Goal: Task Accomplishment & Management: Use online tool/utility

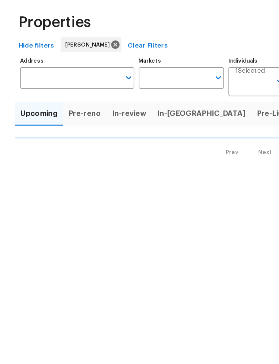
scroll to position [26, 0]
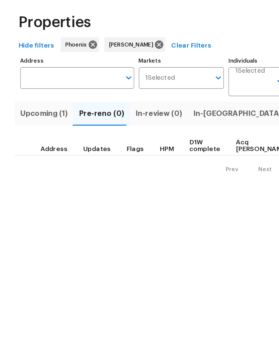
click at [140, 165] on html "Maestro Visits Projects Work Orders Tasks Properties Geo Assignments 20 Phoenix…" at bounding box center [139, 83] width 279 height 166
click at [153, 104] on span "In-[GEOGRAPHIC_DATA] (1)" at bounding box center [177, 108] width 72 height 9
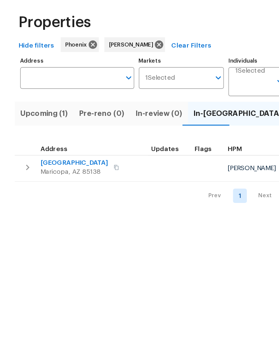
click at [67, 141] on span "[GEOGRAPHIC_DATA]" at bounding box center [53, 144] width 49 height 7
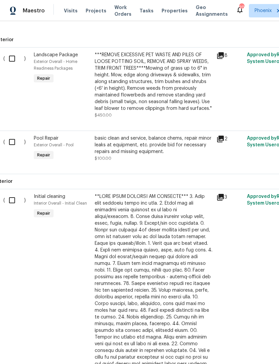
scroll to position [233, 5]
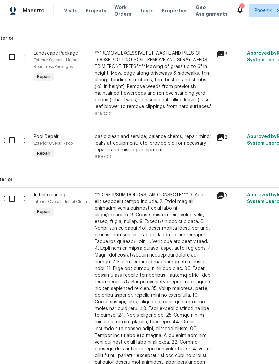
click at [14, 205] on input "checkbox" at bounding box center [14, 199] width 19 height 14
checkbox input "true"
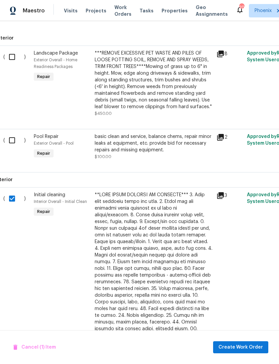
click at [15, 62] on input "checkbox" at bounding box center [14, 57] width 19 height 14
checkbox input "true"
click at [244, 348] on span "Create Work Order" at bounding box center [241, 347] width 45 height 8
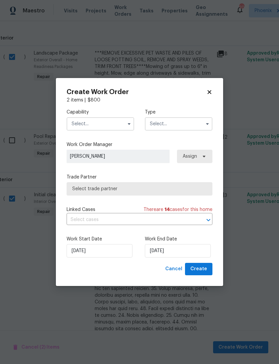
click at [121, 119] on input "text" at bounding box center [101, 123] width 68 height 13
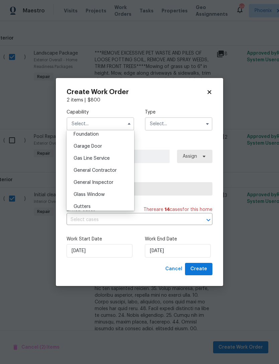
scroll to position [300, 0]
click at [105, 159] on span "General Contractor" at bounding box center [95, 158] width 43 height 5
type input "General Contractor"
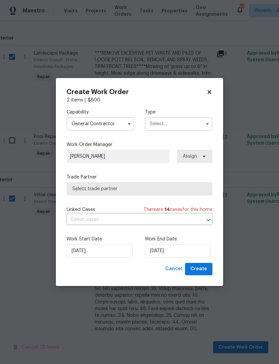
click at [187, 125] on input "text" at bounding box center [179, 123] width 68 height 13
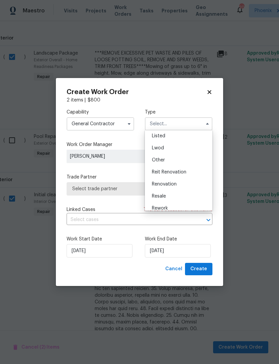
scroll to position [74, 0]
click at [169, 173] on span "Renovation" at bounding box center [164, 172] width 25 height 5
type input "Renovation"
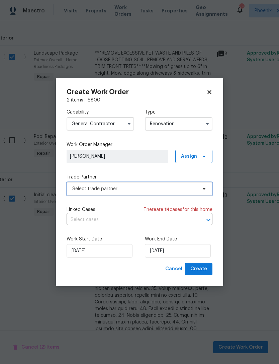
click at [128, 188] on span "Select trade partner" at bounding box center [134, 189] width 125 height 7
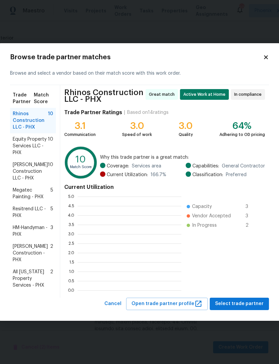
scroll to position [94, 104]
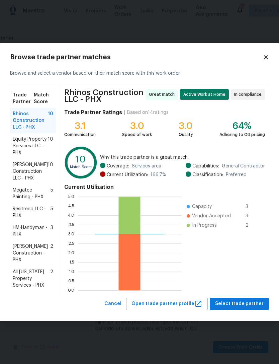
click at [265, 59] on icon at bounding box center [266, 57] width 6 height 6
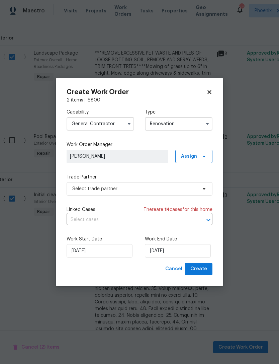
click at [119, 125] on input "General Contractor" at bounding box center [101, 123] width 68 height 13
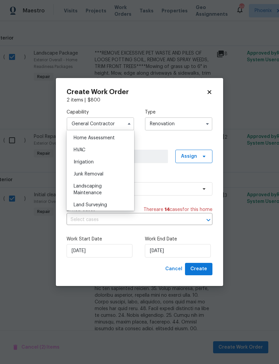
scroll to position [391, 0]
click at [84, 194] on span "Landscaping Maintenance" at bounding box center [88, 190] width 28 height 11
type input "Landscaping Maintenance"
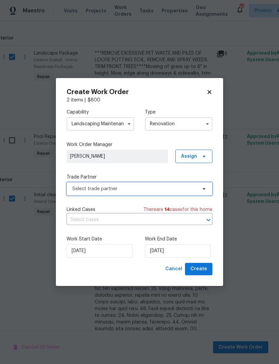
click at [143, 188] on span "Select trade partner" at bounding box center [134, 189] width 125 height 7
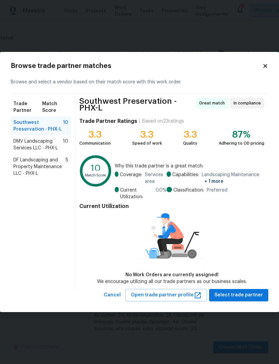
click at [15, 143] on span "DMV Landscaping Services LLC - PHX-L" at bounding box center [38, 144] width 50 height 13
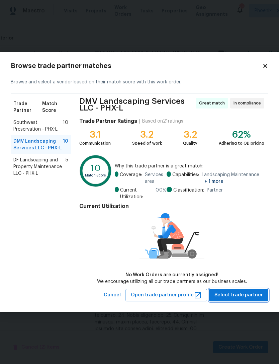
click at [249, 295] on span "Select trade partner" at bounding box center [239, 295] width 49 height 8
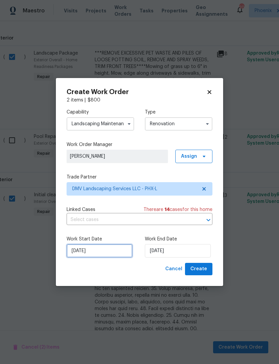
click at [113, 252] on input "10/2/2025" at bounding box center [100, 250] width 66 height 13
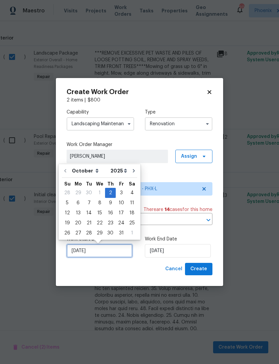
scroll to position [12, 0]
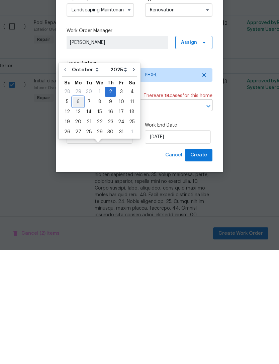
click at [78, 211] on div "6" at bounding box center [78, 215] width 11 height 9
type input "10/6/2025"
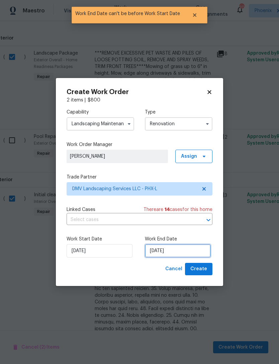
click at [186, 255] on input "10/6/2025" at bounding box center [178, 250] width 66 height 13
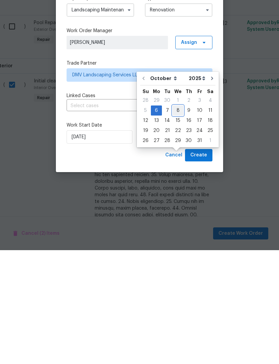
click at [178, 220] on div "8" at bounding box center [178, 224] width 11 height 9
type input "10/8/2025"
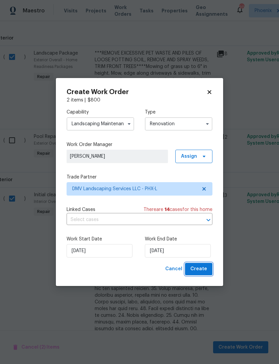
click at [203, 274] on button "Create" at bounding box center [198, 269] width 27 height 12
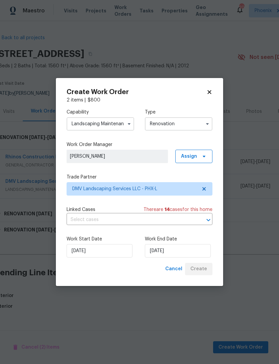
scroll to position [0, 5]
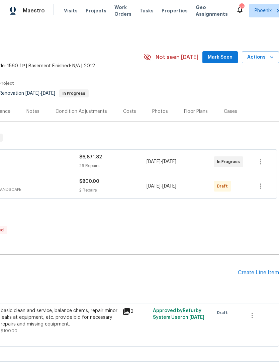
scroll to position [0, 99]
click at [262, 190] on icon "button" at bounding box center [261, 186] width 8 height 8
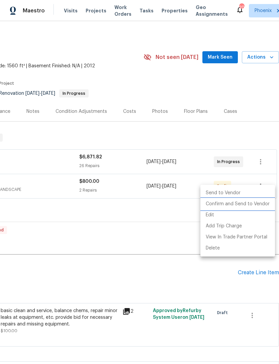
click at [252, 204] on li "Confirm and Send to Vendor" at bounding box center [238, 204] width 75 height 11
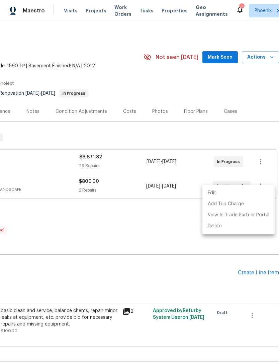
click at [164, 249] on div at bounding box center [139, 182] width 279 height 364
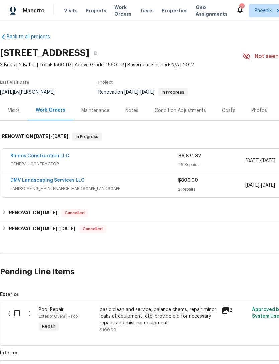
scroll to position [1, 0]
click at [55, 183] on link "DMV Landscaping Services LLC" at bounding box center [47, 180] width 74 height 5
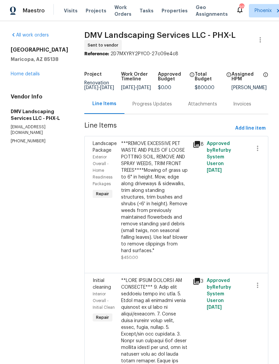
click at [143, 108] on div "Progress Updates" at bounding box center [153, 104] width 40 height 7
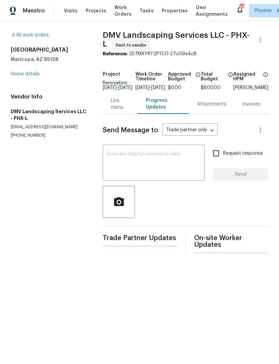
click at [139, 169] on textarea at bounding box center [154, 163] width 94 height 23
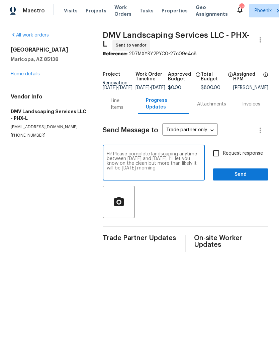
type textarea "Hi! Please complete landscaping anytime between next Monday and Wednesday. I’ll…"
click at [253, 179] on span "Send" at bounding box center [240, 174] width 45 height 8
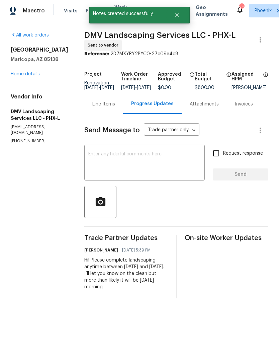
click at [40, 76] on link "Home details" at bounding box center [25, 74] width 29 height 5
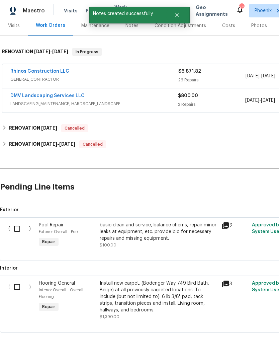
scroll to position [85, 0]
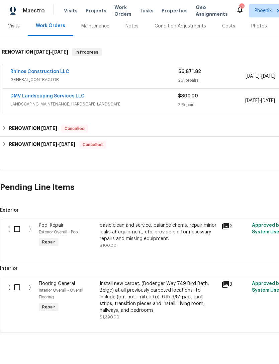
click at [18, 289] on input "checkbox" at bounding box center [19, 287] width 19 height 14
checkbox input "true"
click at [250, 348] on span "Create Work Order" at bounding box center [241, 347] width 45 height 8
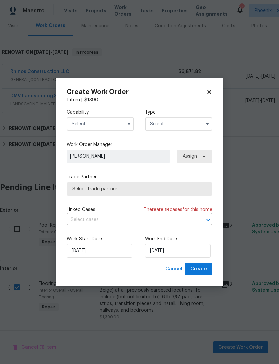
click at [111, 119] on input "text" at bounding box center [101, 123] width 68 height 13
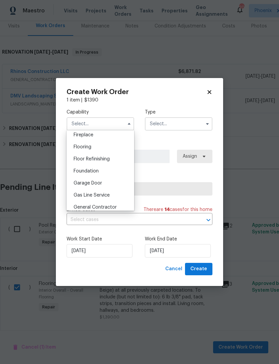
scroll to position [254, 0]
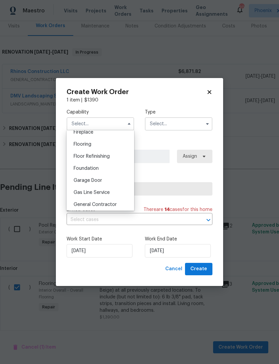
click at [84, 145] on span "Flooring" at bounding box center [83, 144] width 18 height 5
type input "Flooring"
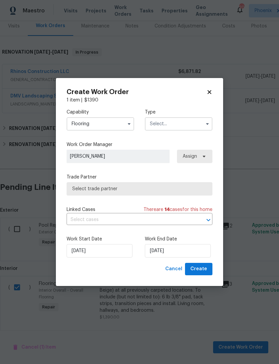
click at [197, 125] on input "text" at bounding box center [179, 123] width 68 height 13
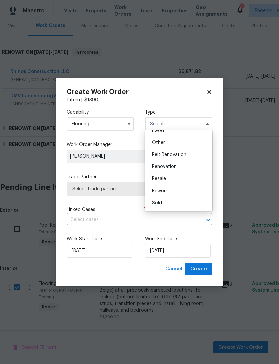
scroll to position [80, 0]
click at [166, 166] on span "Renovation" at bounding box center [164, 166] width 25 height 5
type input "Renovation"
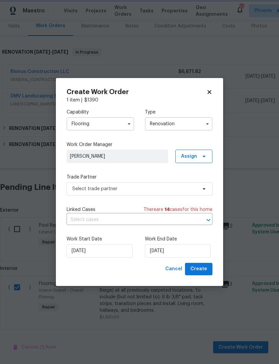
scroll to position [0, 0]
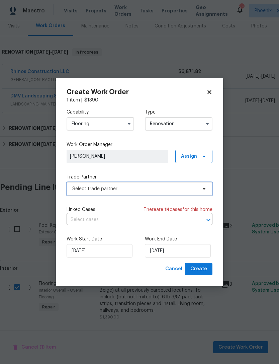
click at [132, 190] on span "Select trade partner" at bounding box center [134, 189] width 125 height 7
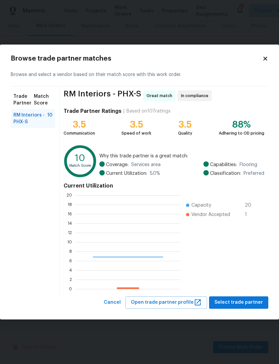
scroll to position [94, 106]
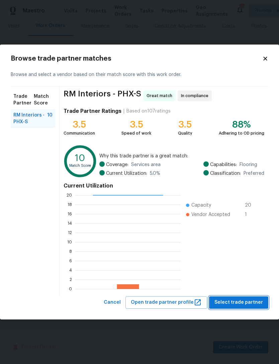
click at [245, 300] on span "Select trade partner" at bounding box center [239, 302] width 49 height 8
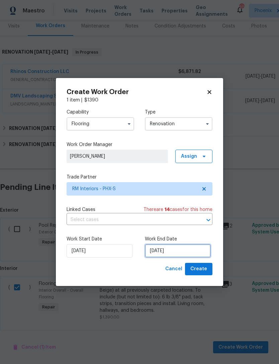
click at [186, 251] on input "[DATE]" at bounding box center [178, 250] width 66 height 13
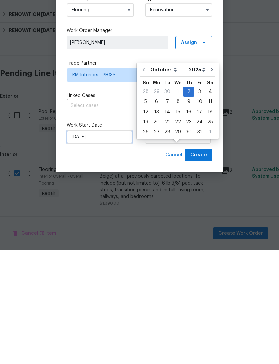
click at [96, 244] on input "[DATE]" at bounding box center [100, 250] width 66 height 13
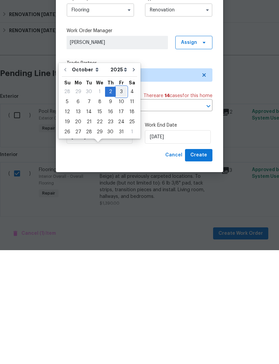
click at [119, 201] on div "3" at bounding box center [121, 205] width 11 height 9
type input "[DATE]"
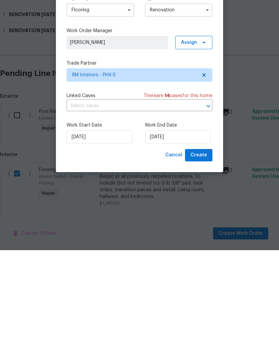
scroll to position [21, 0]
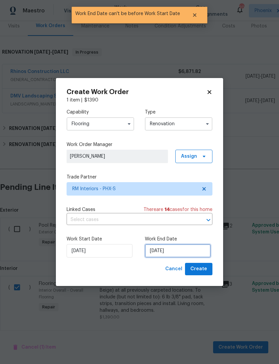
click at [192, 254] on input "[DATE]" at bounding box center [178, 250] width 66 height 13
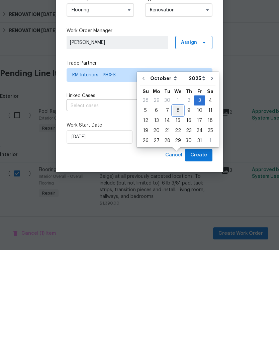
click at [176, 220] on div "8" at bounding box center [178, 224] width 11 height 9
type input "[DATE]"
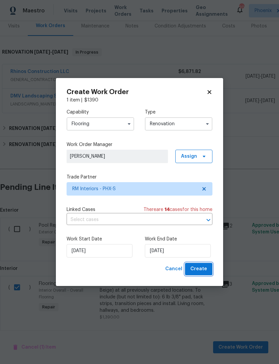
click at [202, 271] on span "Create" at bounding box center [199, 269] width 17 height 8
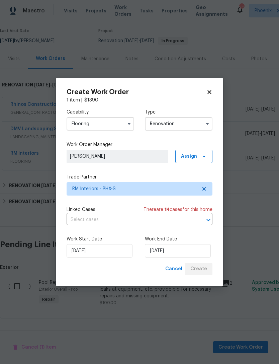
scroll to position [38, 0]
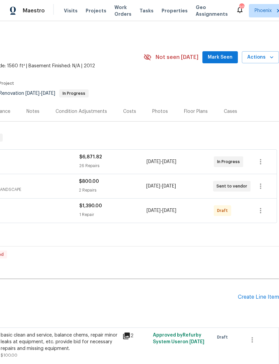
scroll to position [0, 99]
click at [262, 215] on icon "button" at bounding box center [261, 211] width 8 height 8
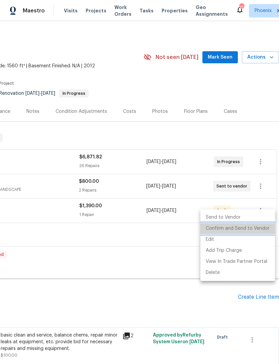
click at [249, 231] on li "Confirm and Send to Vendor" at bounding box center [238, 228] width 75 height 11
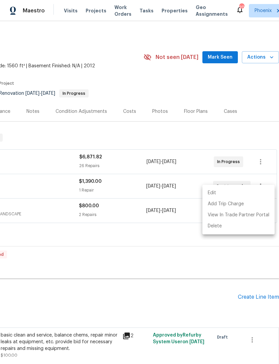
click at [185, 277] on div at bounding box center [139, 182] width 279 height 364
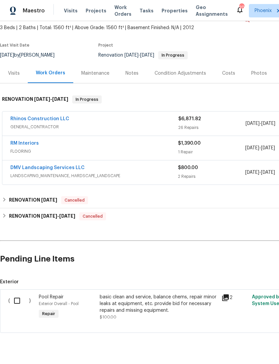
scroll to position [38, 0]
click at [16, 305] on input "checkbox" at bounding box center [19, 301] width 19 height 14
checkbox input "true"
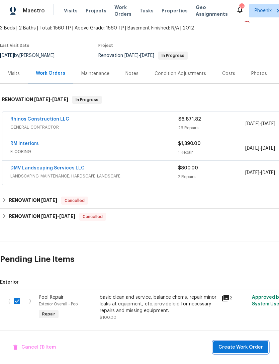
click at [240, 350] on span "Create Work Order" at bounding box center [241, 347] width 45 height 8
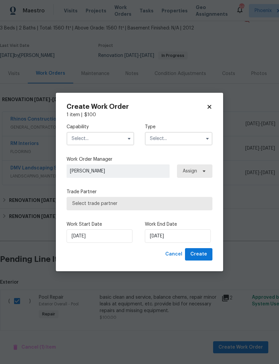
click at [118, 137] on input "text" at bounding box center [101, 138] width 68 height 13
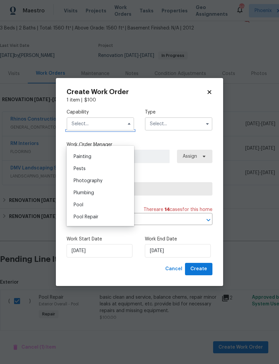
scroll to position [562, 0]
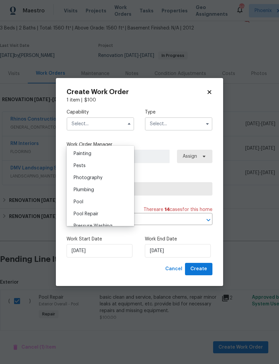
click at [79, 202] on span "Pool" at bounding box center [79, 202] width 10 height 5
type input "Pool"
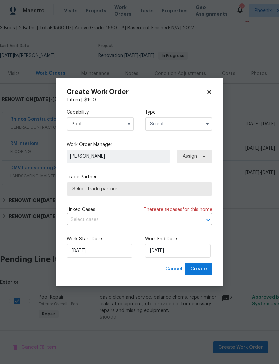
click at [200, 124] on input "text" at bounding box center [179, 123] width 68 height 13
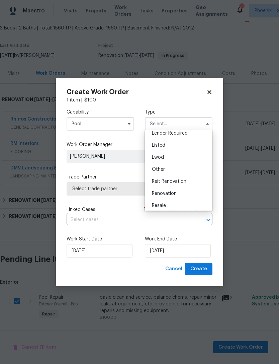
scroll to position [52, 0]
click at [167, 195] on span "Renovation" at bounding box center [164, 194] width 25 height 5
type input "Renovation"
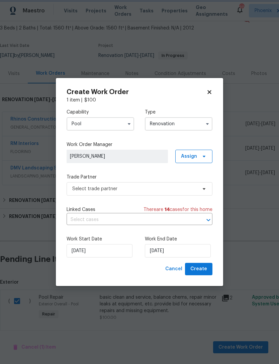
scroll to position [0, 0]
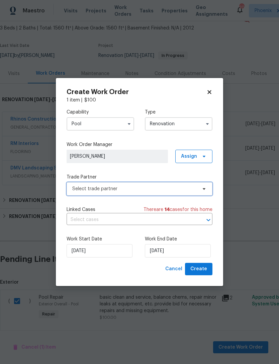
click at [161, 189] on span "Select trade partner" at bounding box center [134, 189] width 125 height 7
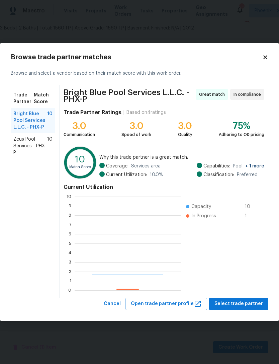
scroll to position [94, 106]
click at [20, 143] on span "Zeus Pool Services - PHX-P" at bounding box center [30, 146] width 34 height 20
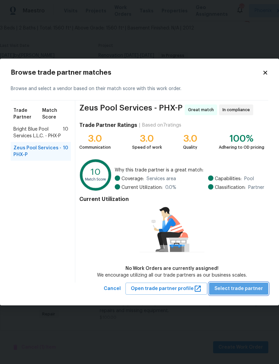
click at [249, 289] on span "Select trade partner" at bounding box center [239, 289] width 49 height 8
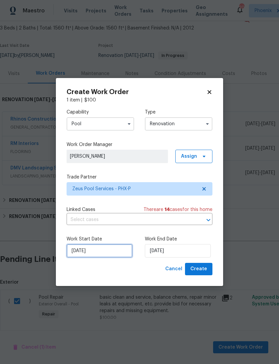
click at [107, 252] on input "10/2/2025" at bounding box center [100, 250] width 66 height 13
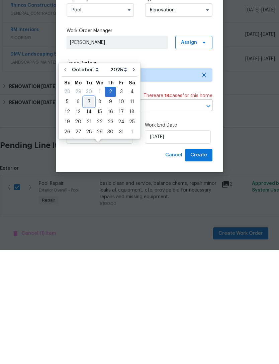
click at [89, 211] on div "7" at bounding box center [89, 215] width 11 height 9
type input "[DATE]"
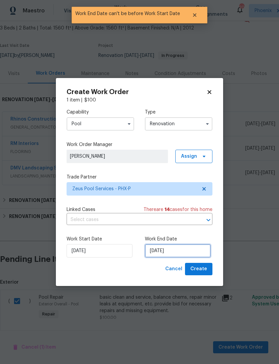
click at [192, 252] on input "[DATE]" at bounding box center [178, 250] width 66 height 13
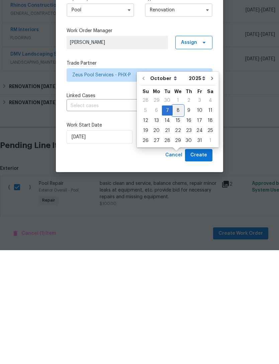
click at [178, 220] on div "8" at bounding box center [178, 224] width 11 height 9
type input "[DATE]"
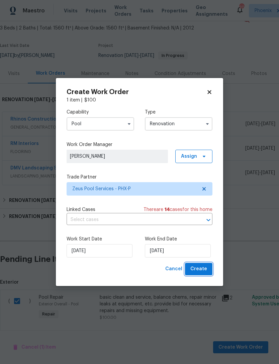
click at [199, 269] on span "Create" at bounding box center [199, 269] width 17 height 8
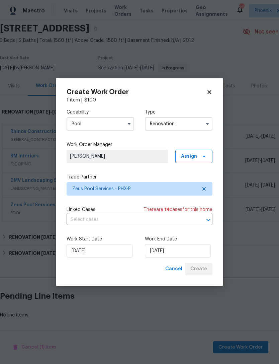
scroll to position [10, 0]
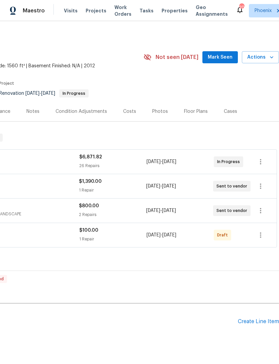
scroll to position [0, 99]
click at [261, 238] on icon "button" at bounding box center [260, 234] width 1 height 5
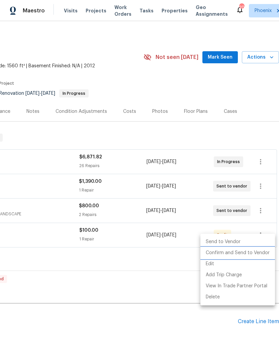
click at [249, 252] on li "Confirm and Send to Vendor" at bounding box center [238, 253] width 75 height 11
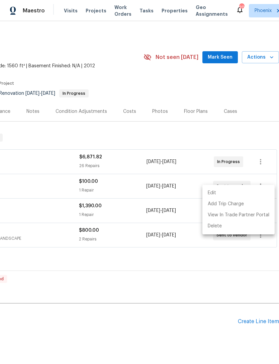
click at [168, 325] on div at bounding box center [139, 182] width 279 height 364
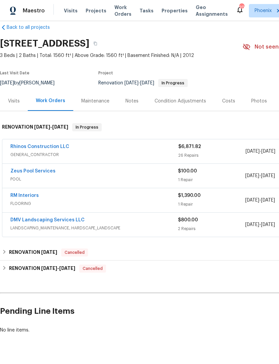
scroll to position [10, 0]
click at [44, 149] on link "Rhinos Construction LLC" at bounding box center [39, 146] width 59 height 5
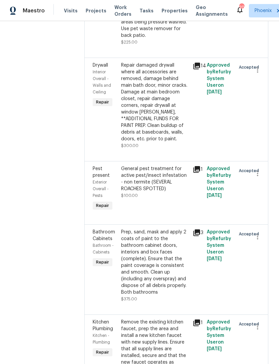
scroll to position [433, 0]
click at [258, 169] on icon "button" at bounding box center [258, 173] width 8 height 8
click at [262, 135] on li "Cancel" at bounding box center [261, 134] width 26 height 11
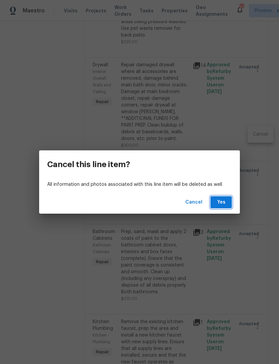
click at [223, 205] on span "Yes" at bounding box center [221, 202] width 11 height 8
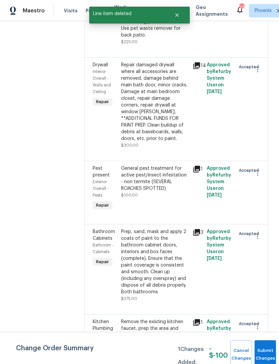
scroll to position [0, 0]
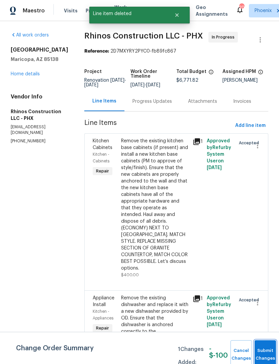
click at [261, 352] on button "Submit Changes" at bounding box center [265, 354] width 21 height 29
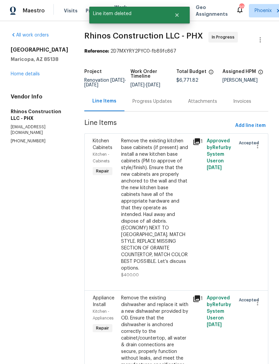
click at [40, 77] on div "42549 W Monteverde Dr Maricopa, AZ 85138 Home details" at bounding box center [40, 62] width 58 height 31
click at [37, 76] on link "Home details" at bounding box center [25, 74] width 29 height 5
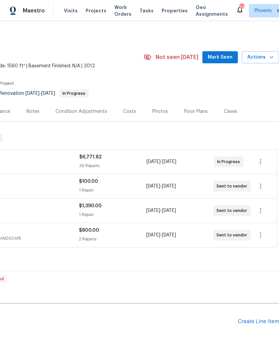
scroll to position [0, 99]
click at [256, 325] on div "Create Line Item" at bounding box center [258, 322] width 41 height 6
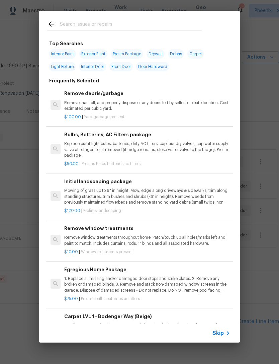
click at [87, 19] on div at bounding box center [124, 24] width 171 height 26
click at [85, 23] on input "text" at bounding box center [131, 25] width 142 height 10
type input "Pest"
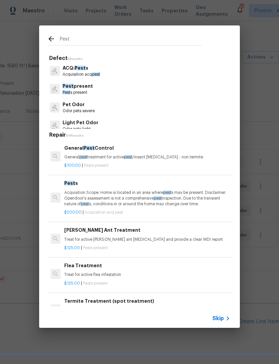
click at [174, 157] on p "General pest treatment for active pest /insect infestation - non termite" at bounding box center [147, 157] width 166 height 6
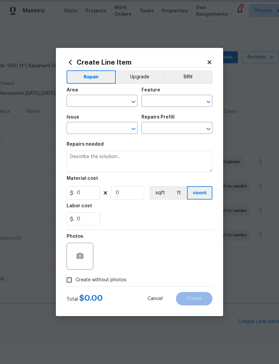
type input "Pests"
type input "Pest present"
type input "General Pest Control $100.00"
type textarea "General pest treatment for active pest/insect infestation - non termite"
type input "100"
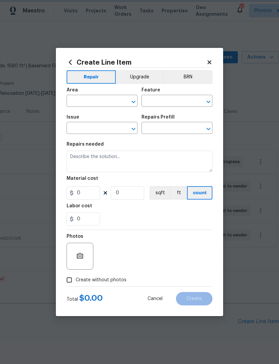
type input "1"
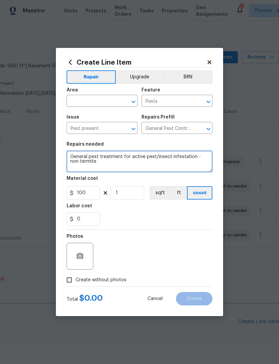
click at [193, 154] on textarea "General pest treatment for active pest/insect infestation - non termite" at bounding box center [140, 161] width 146 height 21
click at [104, 164] on textarea "General pest treatment for active pest/insect infestation - non termite" at bounding box center [140, 161] width 146 height 21
type textarea "General pest treatment for active pest/insect infestation - non termite (OVER 5…"
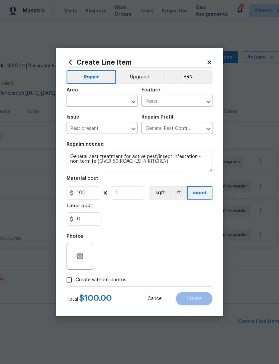
click at [149, 221] on div "0" at bounding box center [140, 218] width 146 height 13
click at [118, 99] on input "text" at bounding box center [93, 101] width 52 height 10
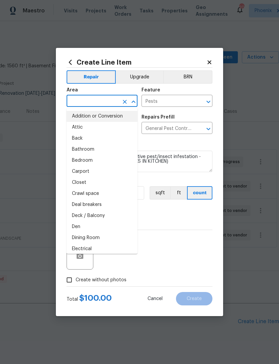
click at [109, 112] on li "Addition or Conversion" at bounding box center [102, 116] width 71 height 11
type input "Addition or Conversion"
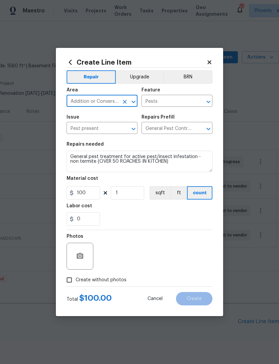
click at [124, 102] on icon "Clear" at bounding box center [125, 102] width 4 height 4
click at [111, 101] on input "text" at bounding box center [93, 101] width 52 height 10
click at [101, 126] on li "Interior Overall" at bounding box center [102, 127] width 71 height 11
type input "Interior Overall"
click at [123, 215] on div "0" at bounding box center [140, 218] width 146 height 13
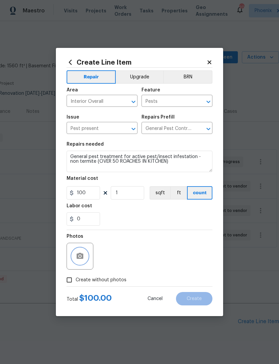
click at [76, 252] on button "button" at bounding box center [80, 256] width 16 height 16
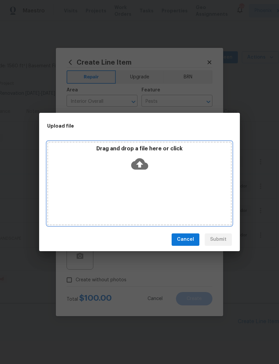
click at [139, 158] on icon at bounding box center [139, 163] width 17 height 11
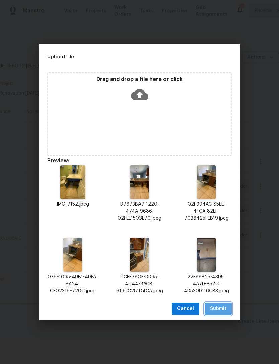
click at [220, 310] on span "Submit" at bounding box center [218, 309] width 16 height 8
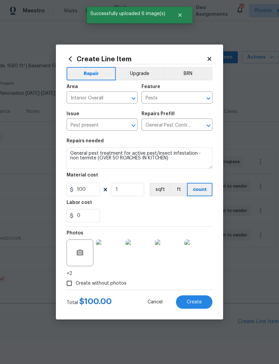
click at [194, 302] on span "Create" at bounding box center [194, 302] width 15 height 5
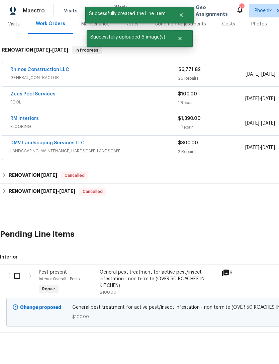
scroll to position [87, 0]
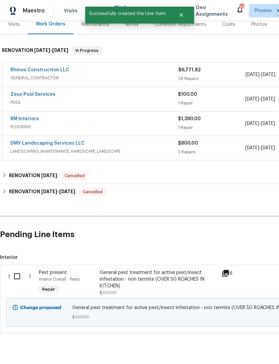
click at [13, 280] on input "checkbox" at bounding box center [19, 276] width 19 height 14
checkbox input "true"
click at [253, 348] on span "Create Work Order" at bounding box center [241, 347] width 45 height 8
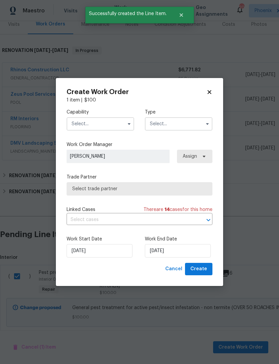
click at [122, 127] on input "text" at bounding box center [101, 123] width 68 height 13
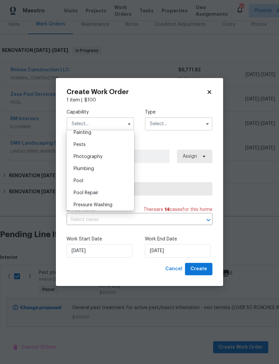
scroll to position [554, 0]
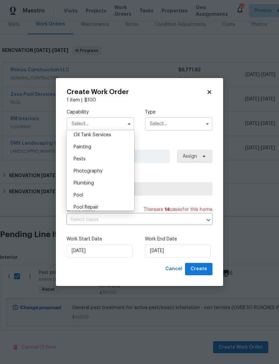
click at [80, 160] on span "Pests" at bounding box center [80, 159] width 12 height 5
type input "Pests"
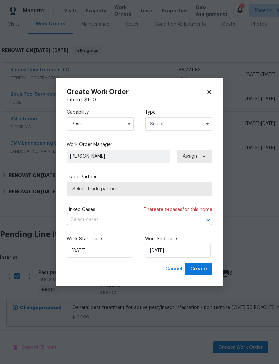
click at [195, 123] on input "text" at bounding box center [179, 123] width 68 height 13
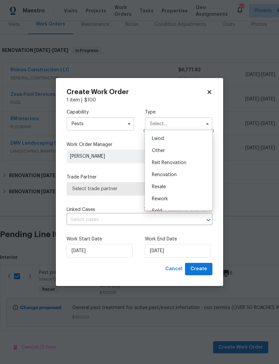
scroll to position [75, 0]
click at [169, 170] on span "Renovation" at bounding box center [164, 171] width 25 height 5
type input "Renovation"
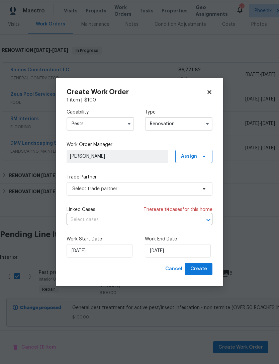
scroll to position [0, 0]
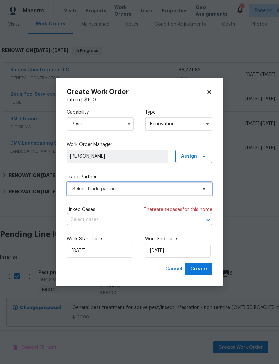
click at [150, 189] on span "Select trade partner" at bounding box center [134, 189] width 125 height 7
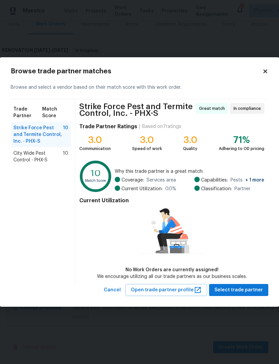
click at [61, 158] on span "City Wide Pest Control - PHX-S" at bounding box center [38, 156] width 50 height 13
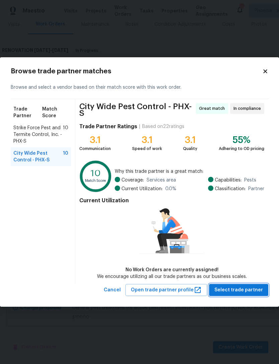
click at [242, 295] on button "Select trade partner" at bounding box center [238, 290] width 59 height 12
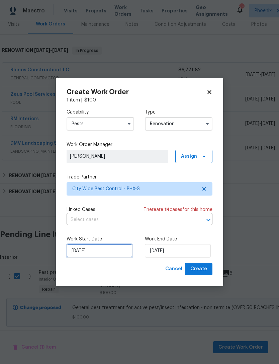
click at [110, 246] on input "10/2/2025" at bounding box center [100, 250] width 66 height 13
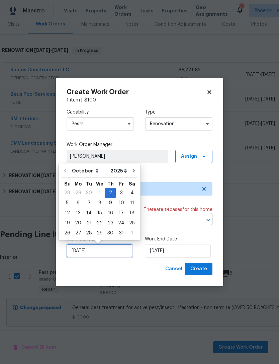
scroll to position [12, 0]
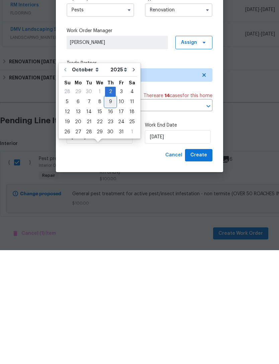
click at [110, 211] on div "9" at bounding box center [110, 215] width 11 height 9
type input "[DATE]"
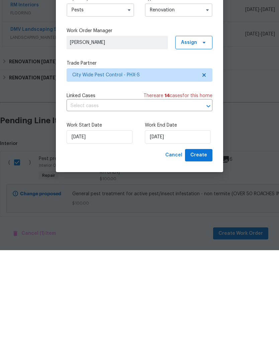
type input "[DATE]"
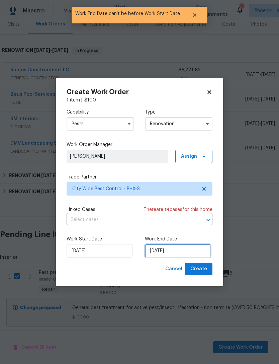
click at [195, 252] on input "[DATE]" at bounding box center [178, 250] width 66 height 13
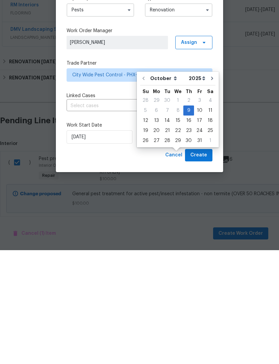
click at [134, 263] on div "Cancel Create" at bounding box center [140, 269] width 146 height 12
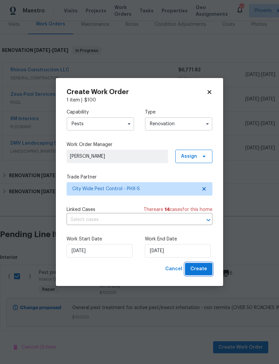
click at [203, 270] on span "Create" at bounding box center [199, 269] width 17 height 8
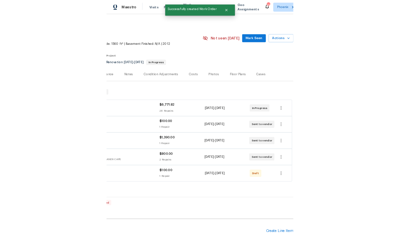
scroll to position [0, 99]
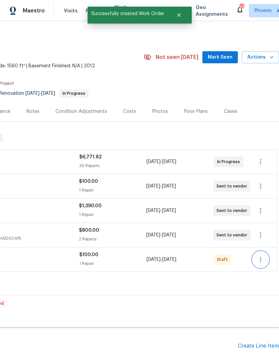
click at [260, 256] on icon "button" at bounding box center [261, 260] width 8 height 8
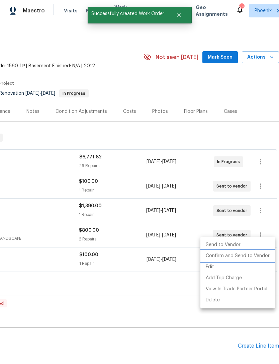
click at [247, 255] on li "Confirm and Send to Vendor" at bounding box center [238, 256] width 75 height 11
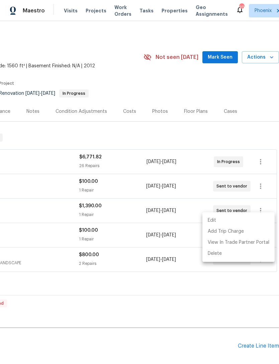
click at [221, 296] on div at bounding box center [139, 182] width 279 height 364
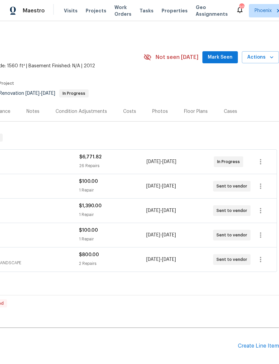
click at [221, 53] on span "Mark Seen" at bounding box center [220, 57] width 25 height 8
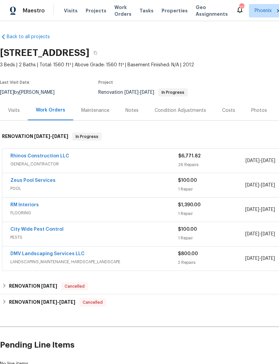
scroll to position [1, 0]
click at [131, 107] on div "Notes" at bounding box center [132, 110] width 13 height 7
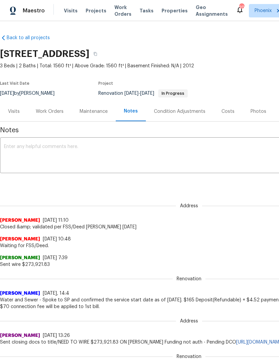
click at [104, 134] on span "Notes" at bounding box center [189, 130] width 378 height 7
click at [100, 157] on textarea at bounding box center [189, 155] width 370 height 23
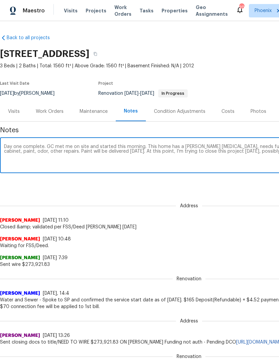
scroll to position [0, 99]
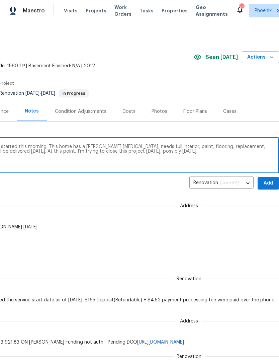
type textarea "Day one complete. GC met me on site and started this morning. This home has a r…"
click at [267, 188] on span "Add" at bounding box center [268, 183] width 11 height 8
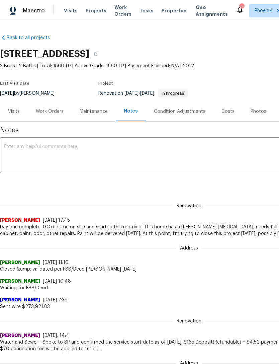
scroll to position [0, 0]
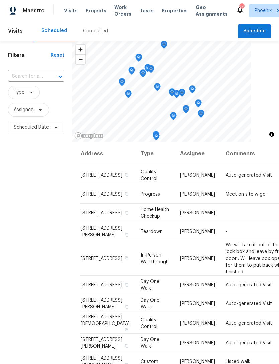
click at [74, 4] on div "Maestro Visits Projects Work Orders Tasks Properties Geo Assignments 20 Phoenix…" at bounding box center [139, 10] width 279 height 21
click at [27, 82] on input "text" at bounding box center [27, 76] width 38 height 10
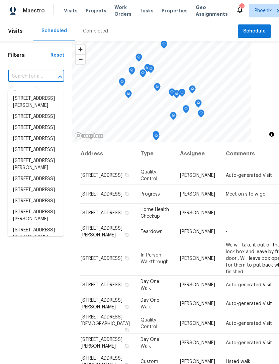
click at [25, 81] on input "text" at bounding box center [27, 76] width 38 height 10
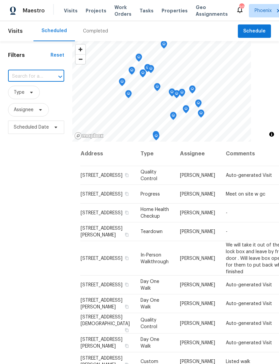
paste input "[STREET_ADDRESS][PERSON_NAME]"
type input "[STREET_ADDRESS][PERSON_NAME]"
click at [30, 99] on li "[STREET_ADDRESS][PERSON_NAME]" at bounding box center [36, 102] width 56 height 18
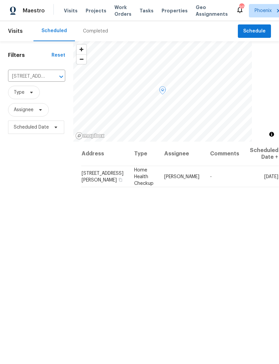
click at [0, 0] on icon at bounding box center [0, 0] width 0 height 0
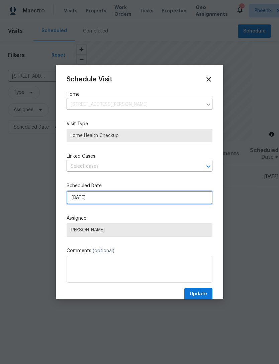
click at [133, 198] on input "[DATE]" at bounding box center [140, 197] width 146 height 13
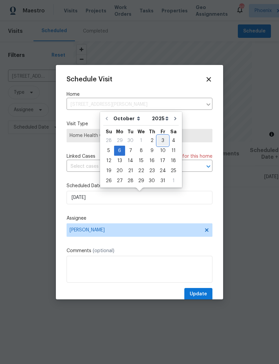
click at [160, 141] on div "3" at bounding box center [162, 140] width 11 height 9
type input "[DATE]"
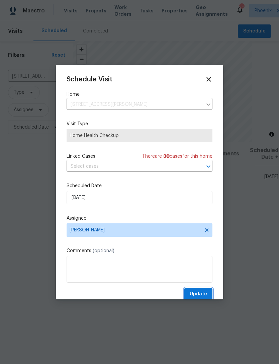
click at [206, 297] on span "Update" at bounding box center [198, 294] width 17 height 8
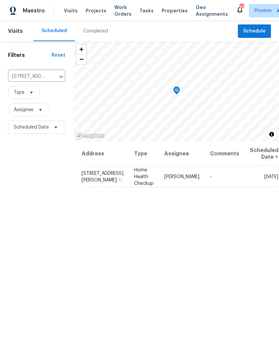
click at [53, 80] on icon "Clear" at bounding box center [52, 76] width 7 height 7
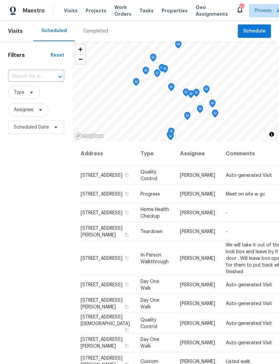
click at [38, 82] on input "text" at bounding box center [27, 76] width 38 height 10
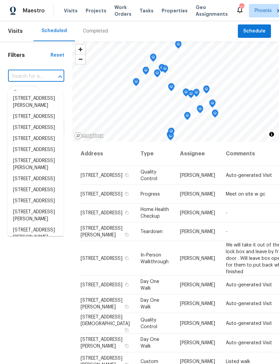
click at [24, 80] on input "text" at bounding box center [27, 76] width 38 height 10
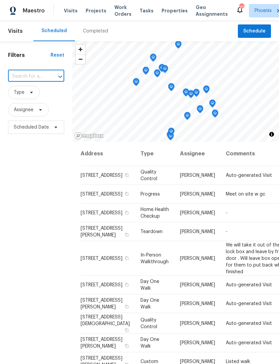
paste input "[STREET_ADDRESS][PERSON_NAME]"
type input "[STREET_ADDRESS][PERSON_NAME]"
click at [34, 100] on li "[STREET_ADDRESS][PERSON_NAME]" at bounding box center [36, 102] width 56 height 18
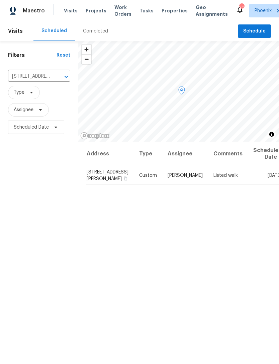
click at [0, 0] on span at bounding box center [0, 0] width 0 height 0
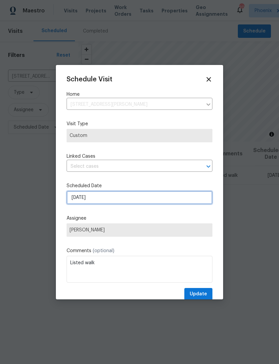
click at [138, 198] on input "[DATE]" at bounding box center [140, 197] width 146 height 13
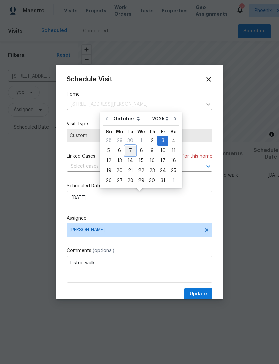
click at [132, 151] on div "7" at bounding box center [130, 150] width 11 height 9
type input "[DATE]"
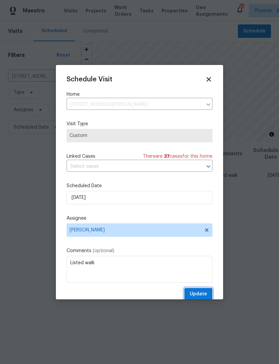
click at [204, 293] on span "Update" at bounding box center [198, 294] width 17 height 8
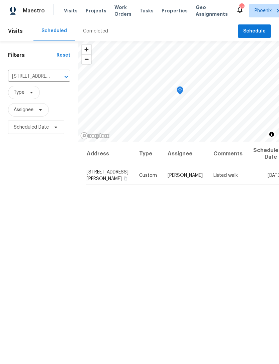
click at [56, 80] on icon "Clear" at bounding box center [57, 76] width 7 height 7
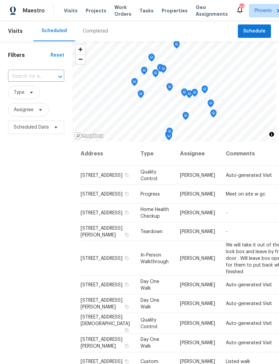
click at [39, 82] on input "text" at bounding box center [27, 76] width 38 height 10
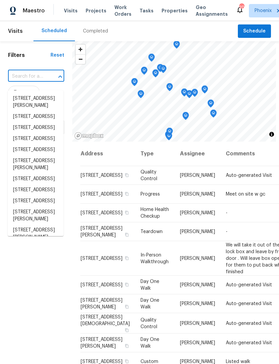
click at [33, 82] on input "text" at bounding box center [27, 76] width 38 height 10
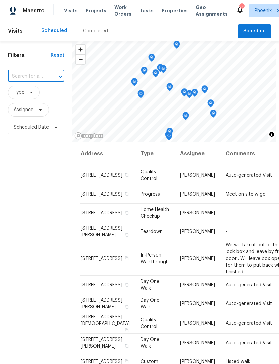
paste input "[STREET_ADDRESS]"
type input "[STREET_ADDRESS]"
click at [26, 104] on li "[STREET_ADDRESS]" at bounding box center [36, 98] width 56 height 11
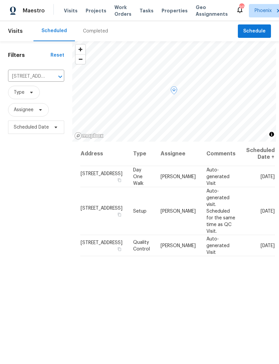
click at [0, 0] on icon at bounding box center [0, 0] width 0 height 0
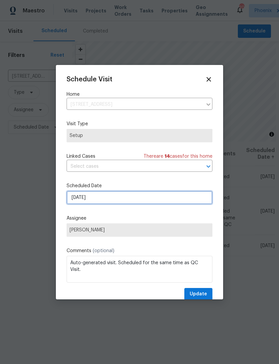
click at [124, 200] on input "[DATE]" at bounding box center [140, 197] width 146 height 13
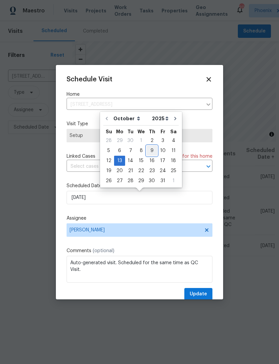
click at [152, 149] on div "9" at bounding box center [152, 150] width 11 height 9
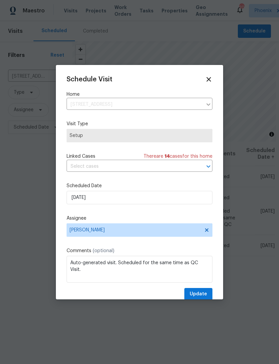
type input "[DATE]"
click at [201, 296] on span "Update" at bounding box center [198, 294] width 17 height 8
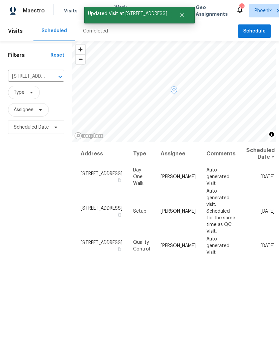
click at [0, 0] on icon at bounding box center [0, 0] width 0 height 0
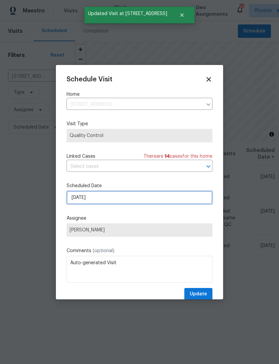
click at [132, 204] on input "[DATE]" at bounding box center [140, 197] width 146 height 13
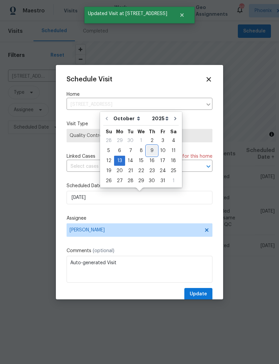
click at [151, 151] on div "9" at bounding box center [152, 150] width 11 height 9
type input "[DATE]"
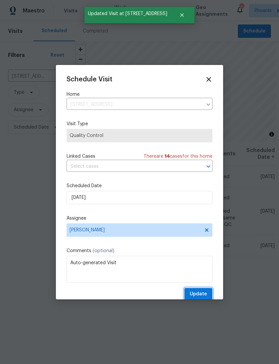
click at [205, 292] on span "Update" at bounding box center [198, 294] width 17 height 8
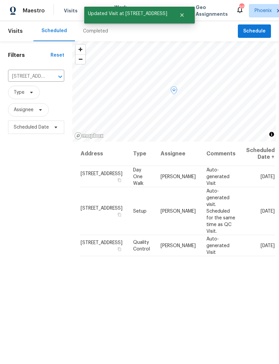
click at [0, 0] on icon at bounding box center [0, 0] width 0 height 0
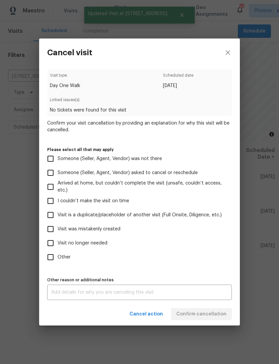
click at [51, 260] on input "Other" at bounding box center [51, 257] width 14 height 14
checkbox input "true"
click at [89, 295] on textarea at bounding box center [139, 292] width 177 height 5
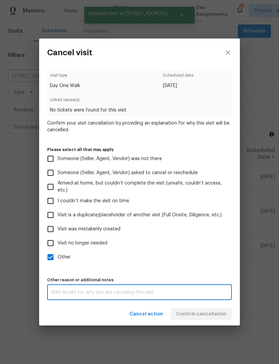
scroll to position [21, 0]
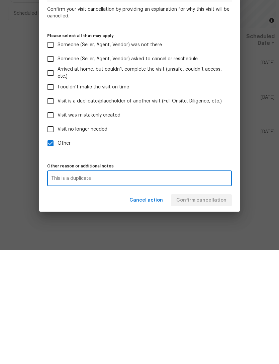
type textarea "This is a duplicate"
click at [52, 208] on input "Visit is a duplicate/placeholder of another visit (Full Onsite, Diligence, etc.)" at bounding box center [51, 215] width 14 height 14
checkbox input "true"
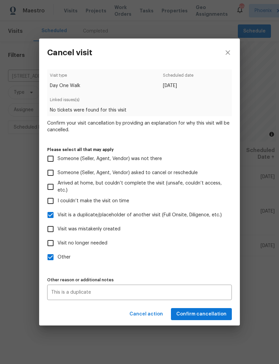
click at [52, 262] on input "Other" at bounding box center [51, 257] width 14 height 14
checkbox input "false"
click at [218, 315] on span "Confirm cancellation" at bounding box center [202, 314] width 50 height 8
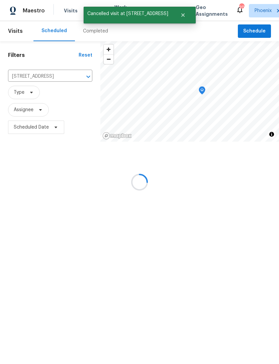
scroll to position [0, 0]
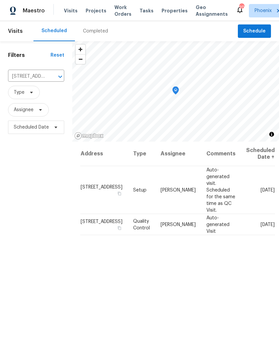
click at [54, 80] on icon "Clear" at bounding box center [51, 76] width 7 height 7
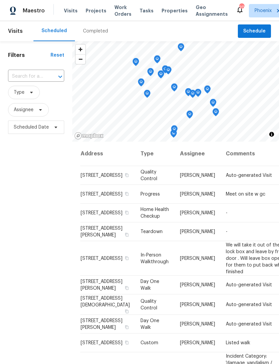
click at [21, 81] on input "text" at bounding box center [27, 76] width 38 height 10
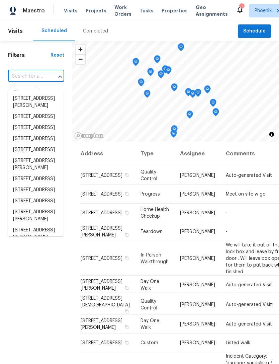
click at [26, 82] on input "text" at bounding box center [27, 76] width 38 height 10
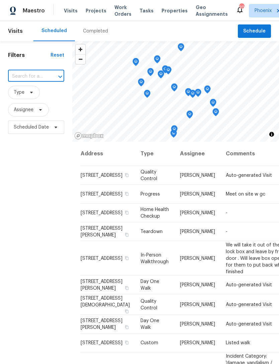
paste input "[STREET_ADDRESS]"
type input "[STREET_ADDRESS]"
click at [32, 98] on li "[STREET_ADDRESS]" at bounding box center [36, 98] width 56 height 11
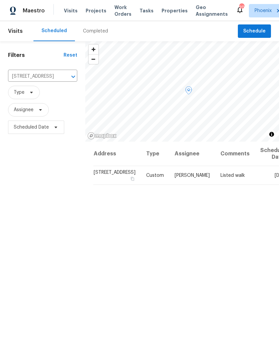
click at [0, 0] on icon at bounding box center [0, 0] width 0 height 0
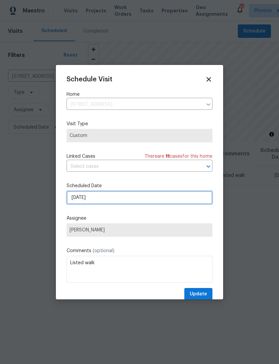
click at [122, 204] on input "[DATE]" at bounding box center [140, 197] width 146 height 13
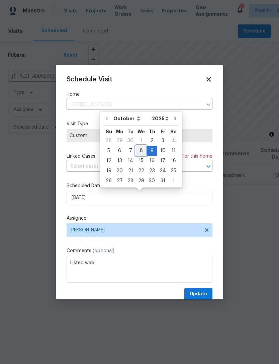
click at [139, 150] on div "8" at bounding box center [141, 150] width 11 height 9
type input "[DATE]"
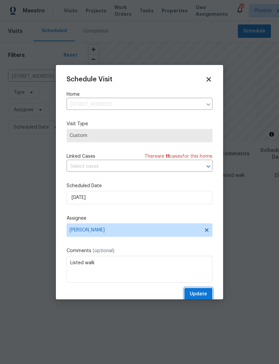
click at [207, 294] on span "Update" at bounding box center [198, 294] width 17 height 8
